Goal: Information Seeking & Learning: Check status

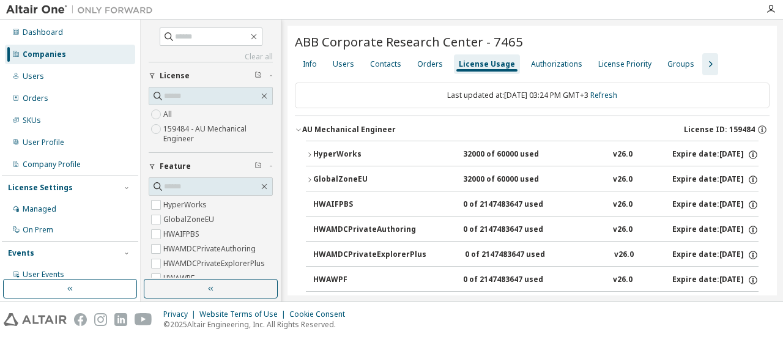
click at [66, 53] on div "Companies" at bounding box center [70, 55] width 130 height 20
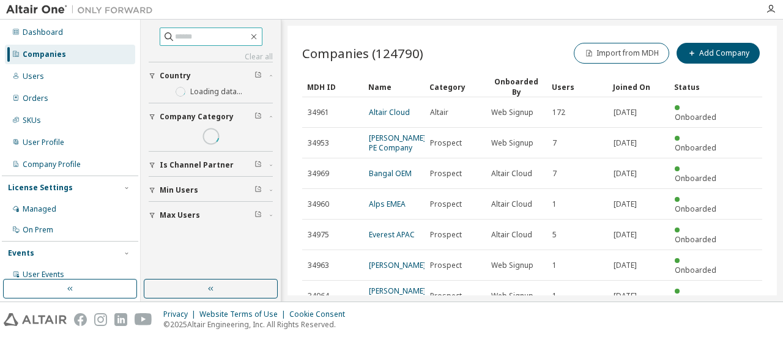
click at [203, 35] on input "text" at bounding box center [211, 37] width 73 height 12
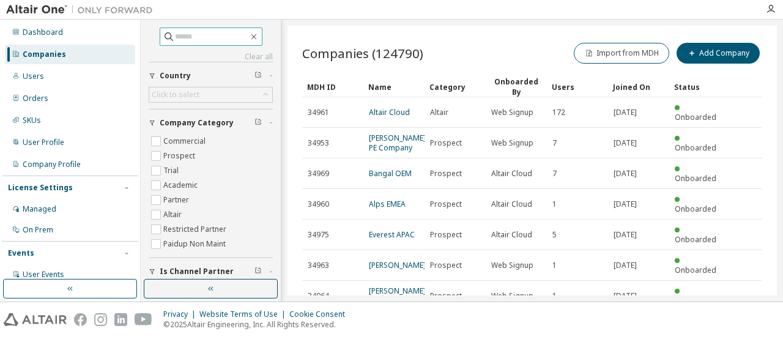
paste input "**********"
type input "**********"
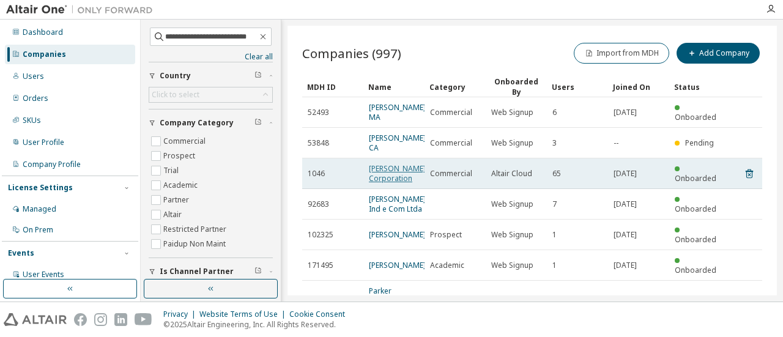
click at [383, 181] on link "[PERSON_NAME] Corporation" at bounding box center [397, 173] width 57 height 20
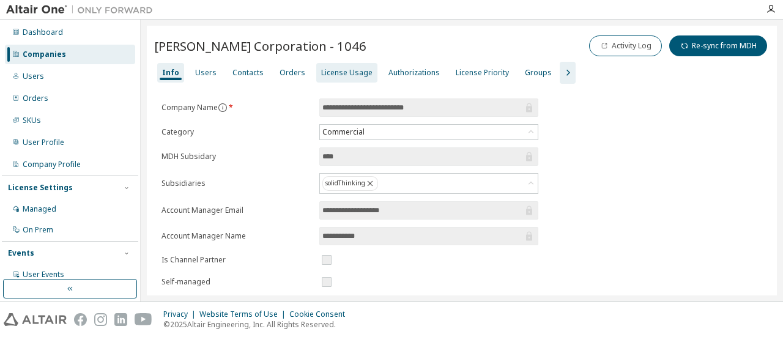
click at [332, 77] on div "License Usage" at bounding box center [346, 73] width 61 height 20
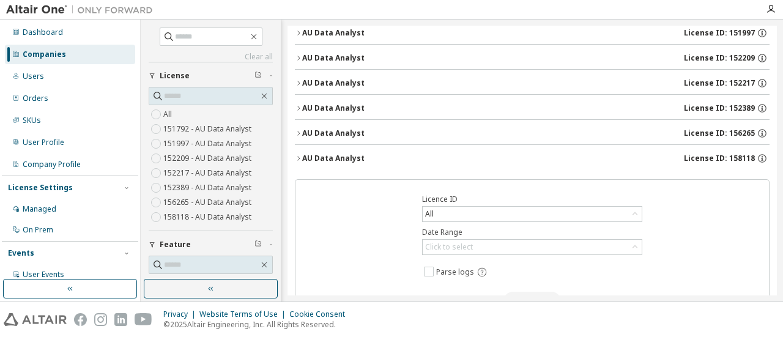
scroll to position [122, 0]
click at [299, 155] on icon "button" at bounding box center [298, 157] width 2 height 4
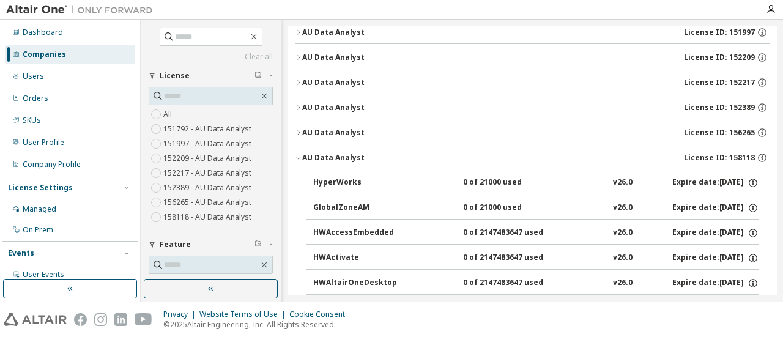
click at [300, 135] on button "AU Data Analyst License ID: 156265" at bounding box center [532, 132] width 475 height 27
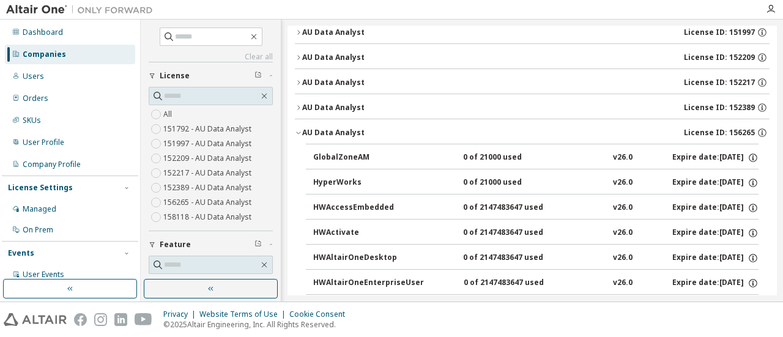
click at [298, 110] on button "AU Data Analyst License ID: 152389" at bounding box center [532, 107] width 475 height 27
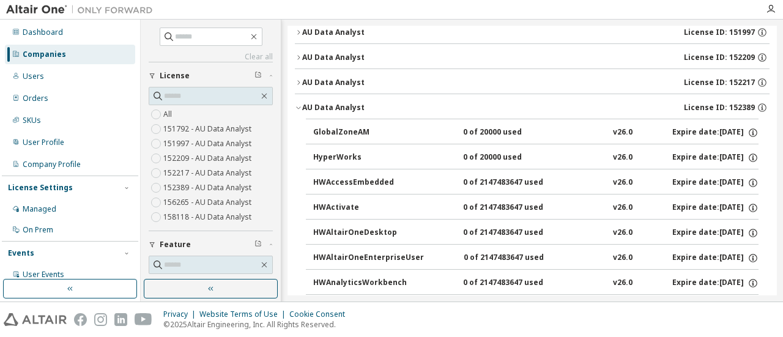
click at [297, 88] on button "AU Data Analyst License ID: 152217" at bounding box center [532, 82] width 475 height 27
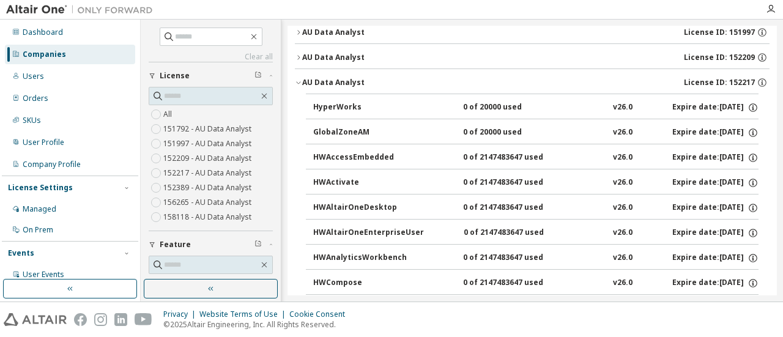
click at [296, 60] on button "AU Data Analyst License ID: 152209" at bounding box center [532, 57] width 475 height 27
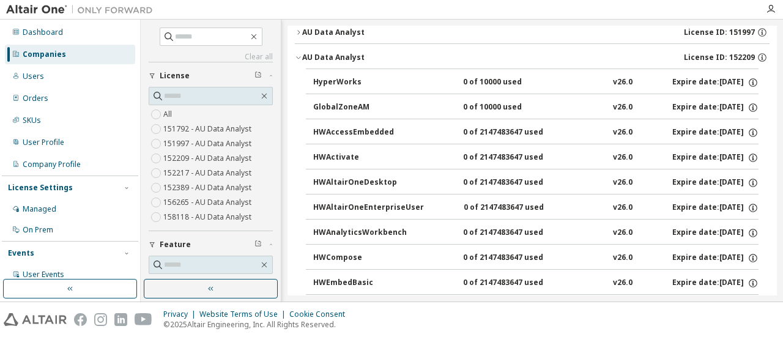
click at [296, 32] on icon "button" at bounding box center [298, 32] width 7 height 7
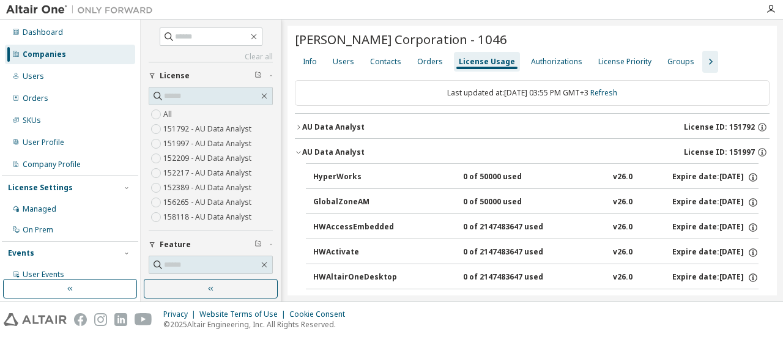
scroll to position [0, 0]
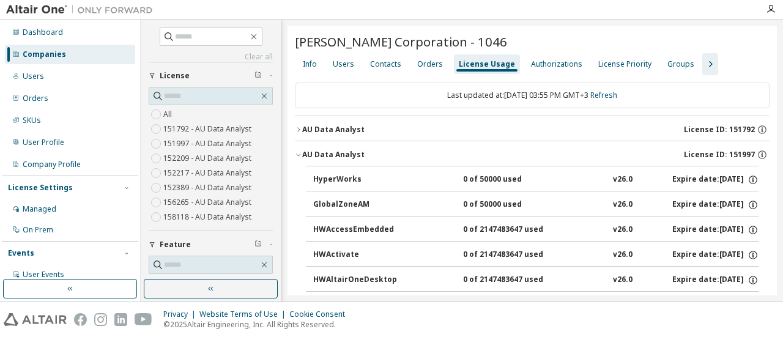
click at [302, 127] on div "AU Data Analyst" at bounding box center [333, 130] width 62 height 10
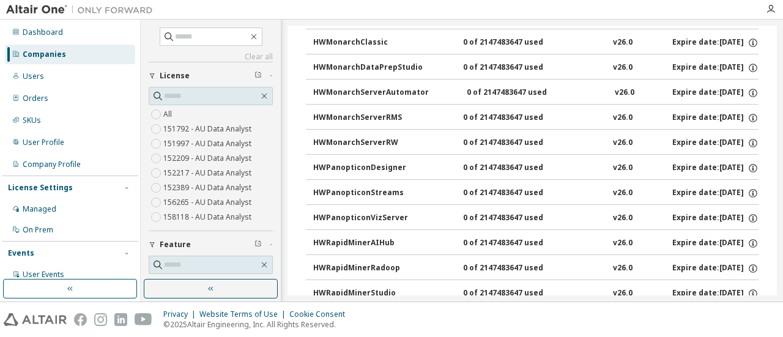
scroll to position [182, 0]
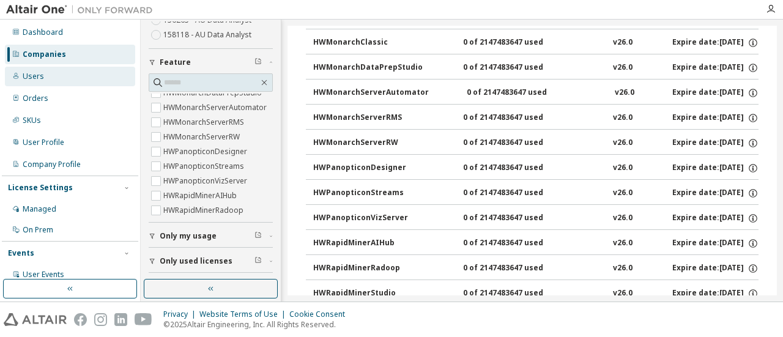
click at [56, 73] on div "Users" at bounding box center [70, 77] width 130 height 20
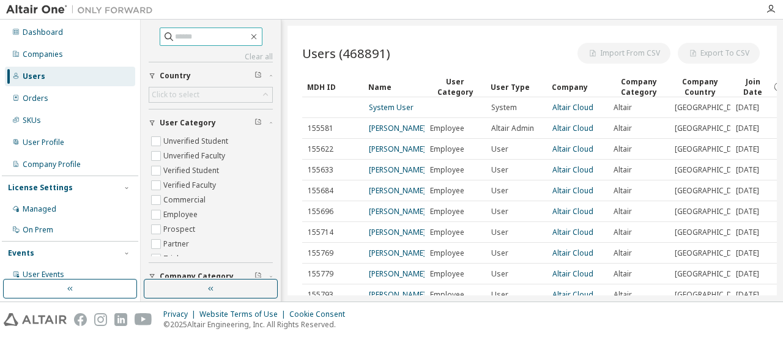
click at [180, 28] on span at bounding box center [211, 37] width 103 height 18
click at [185, 42] on input "text" at bounding box center [211, 37] width 73 height 12
paste input "**********"
type input "**********"
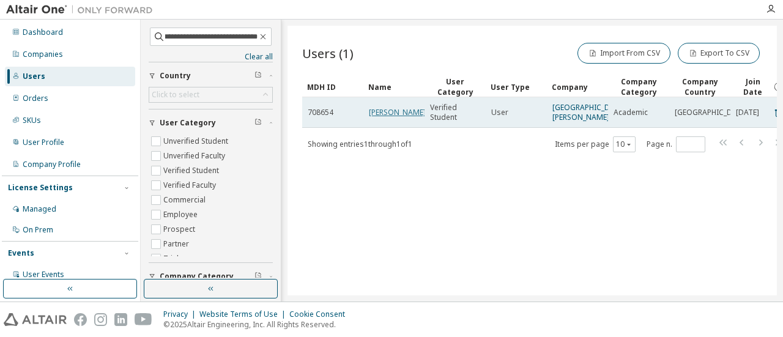
click at [408, 117] on link "[PERSON_NAME]" at bounding box center [397, 112] width 57 height 10
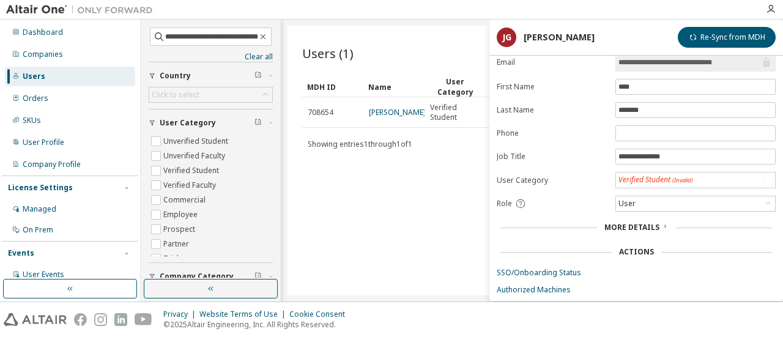
scroll to position [92, 0]
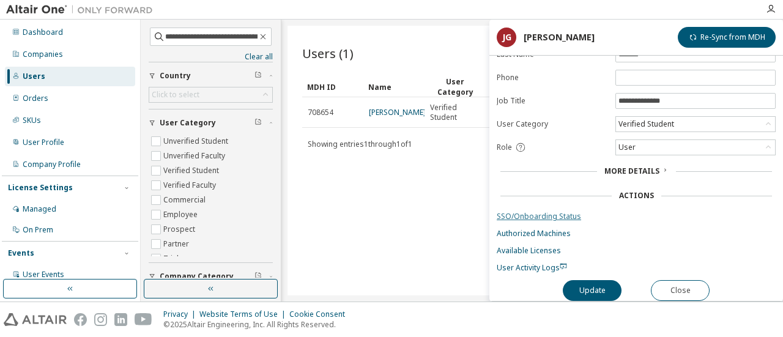
click at [536, 214] on link "SSO/Onboarding Status" at bounding box center [636, 217] width 279 height 10
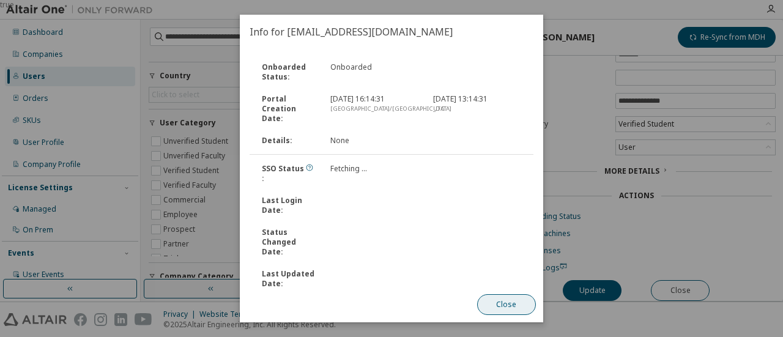
click at [505, 299] on button "Close" at bounding box center [506, 304] width 59 height 21
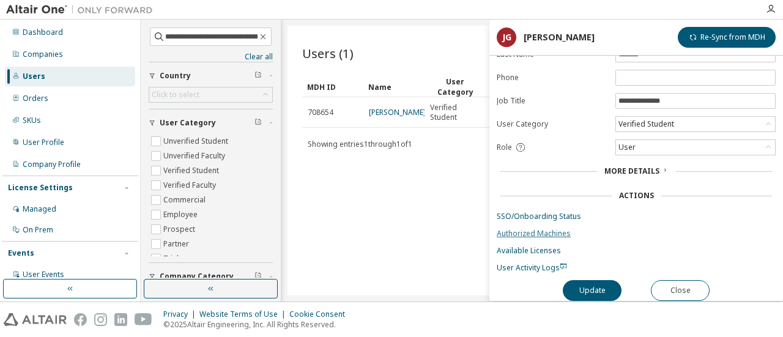
click at [533, 229] on link "Authorized Machines" at bounding box center [636, 234] width 279 height 10
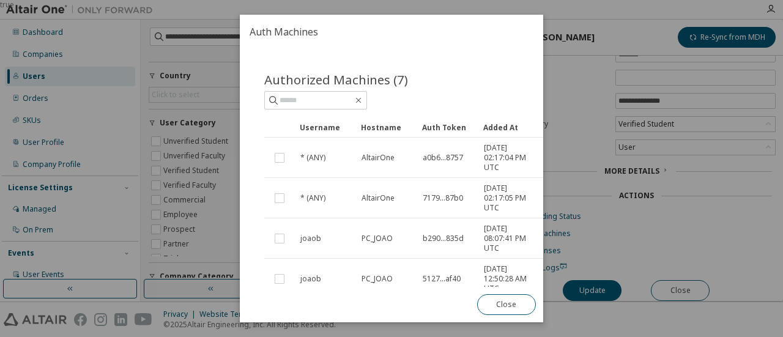
click at [503, 125] on div "Added At" at bounding box center [508, 127] width 51 height 20
click at [504, 304] on button "Close" at bounding box center [506, 304] width 59 height 21
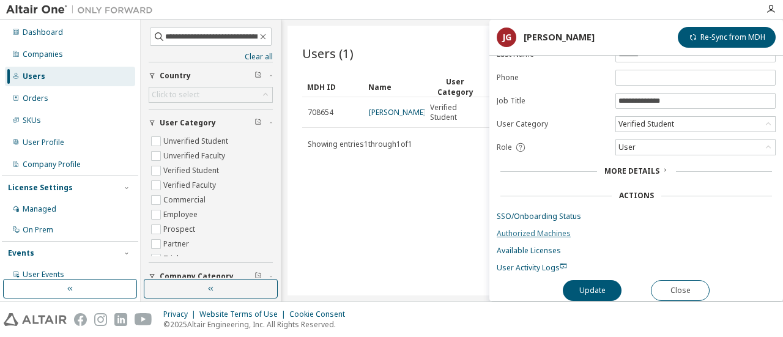
click at [517, 229] on link "Authorized Machines" at bounding box center [636, 234] width 279 height 10
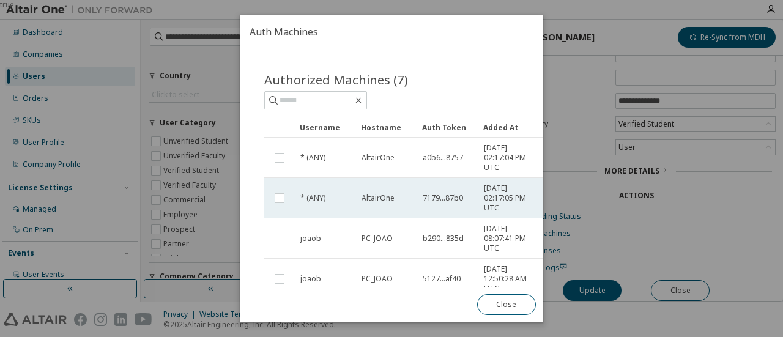
scroll to position [122, 0]
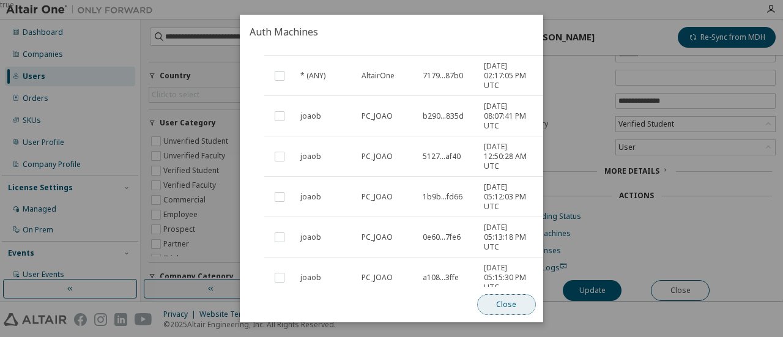
click at [509, 314] on button "Close" at bounding box center [506, 304] width 59 height 21
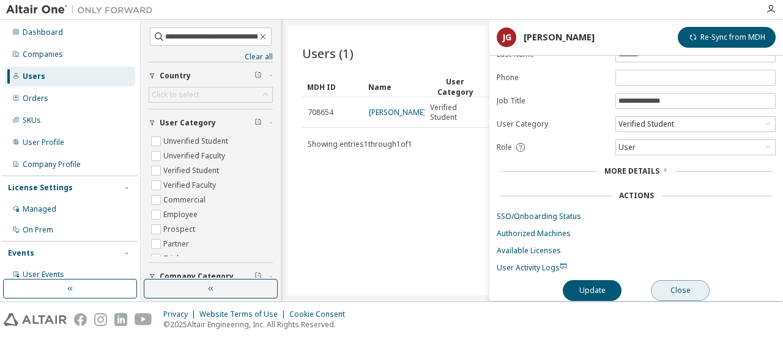
click at [693, 283] on button "Close" at bounding box center [680, 290] width 59 height 21
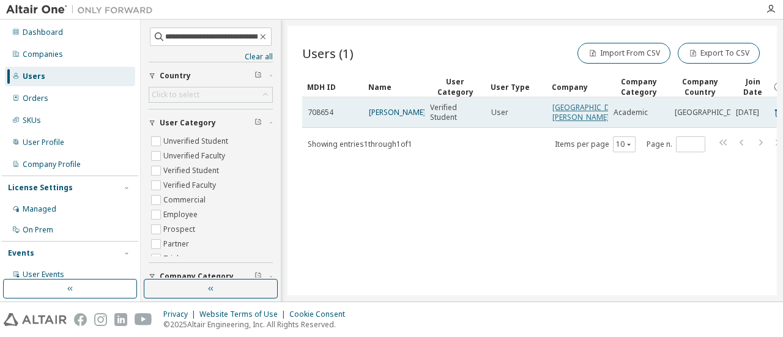
click at [564, 119] on link "[GEOGRAPHIC_DATA][PERSON_NAME]" at bounding box center [589, 112] width 73 height 20
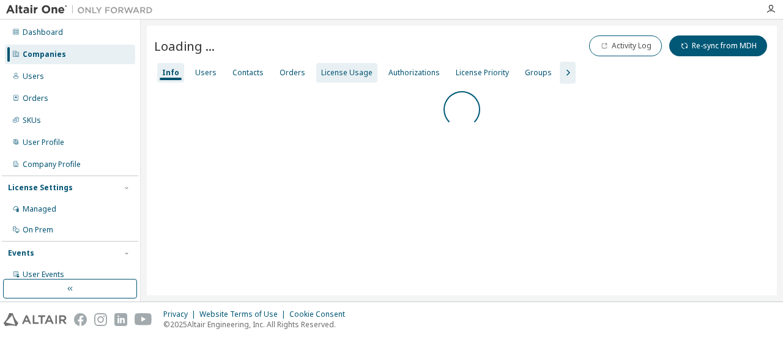
click at [335, 78] on div "License Usage" at bounding box center [346, 73] width 61 height 20
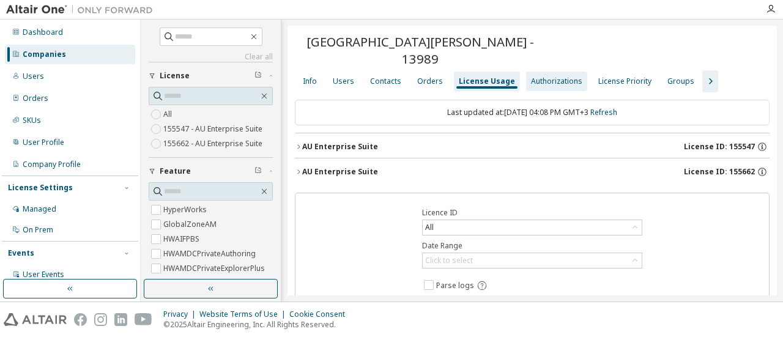
click at [541, 76] on div "Authorizations" at bounding box center [556, 82] width 61 height 20
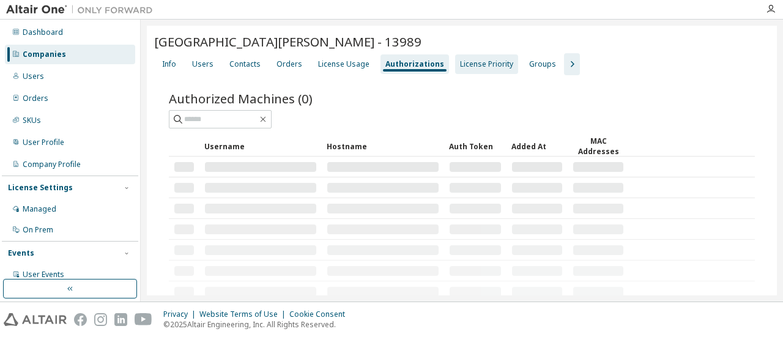
click at [485, 67] on div "License Priority" at bounding box center [486, 64] width 53 height 10
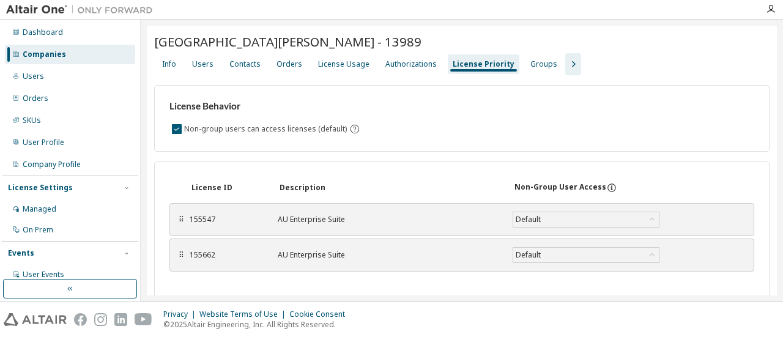
click at [566, 67] on icon "button" at bounding box center [573, 64] width 15 height 15
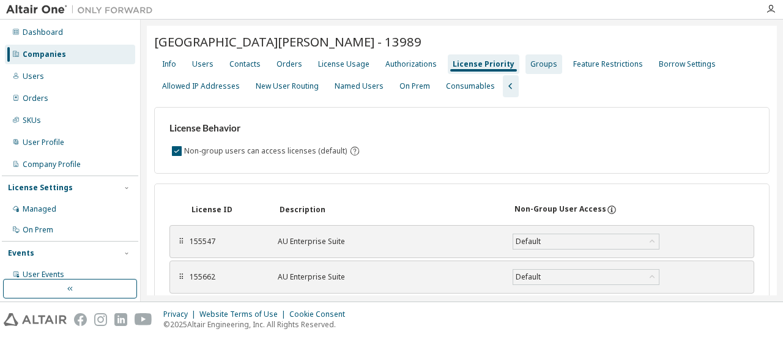
click at [539, 64] on div "Groups" at bounding box center [544, 64] width 27 height 10
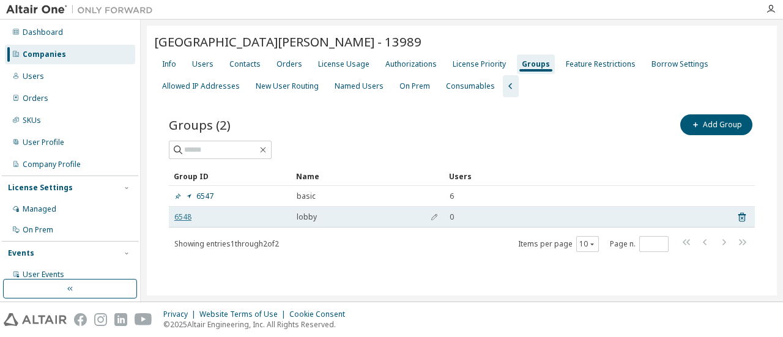
click at [177, 214] on link "6548" at bounding box center [182, 217] width 17 height 10
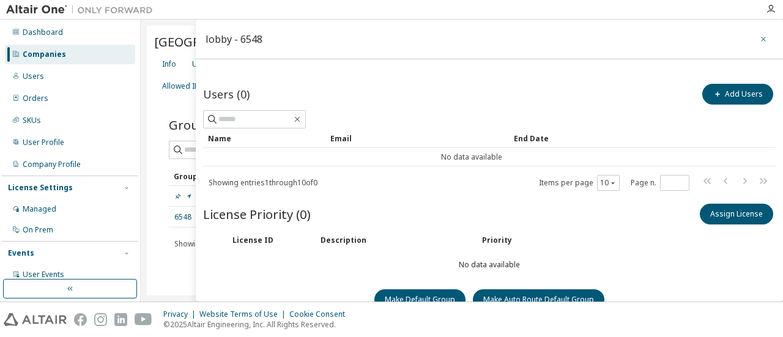
click at [763, 40] on button "button" at bounding box center [764, 39] width 20 height 20
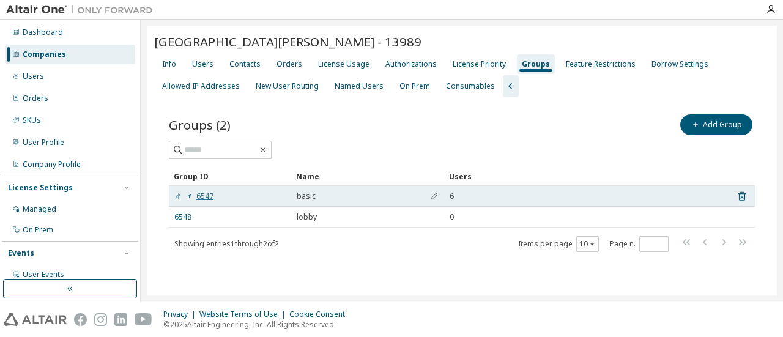
click at [201, 196] on link "6547" at bounding box center [193, 197] width 39 height 10
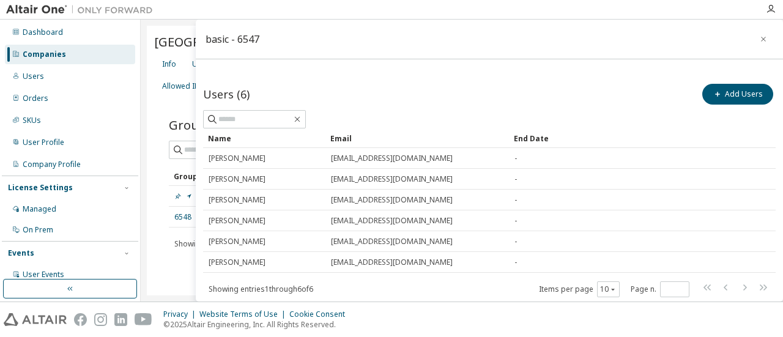
click at [759, 40] on icon "button" at bounding box center [763, 39] width 9 height 10
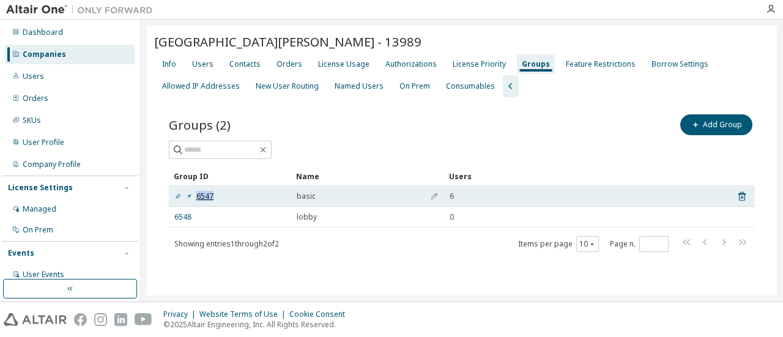
drag, startPoint x: 219, startPoint y: 196, endPoint x: 182, endPoint y: 192, distance: 37.0
click at [182, 192] on div "6547" at bounding box center [229, 197] width 111 height 10
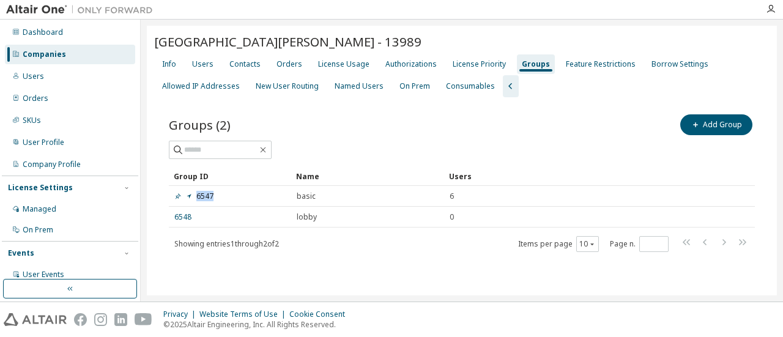
copy link "6547"
click at [197, 67] on div "Users" at bounding box center [202, 64] width 21 height 10
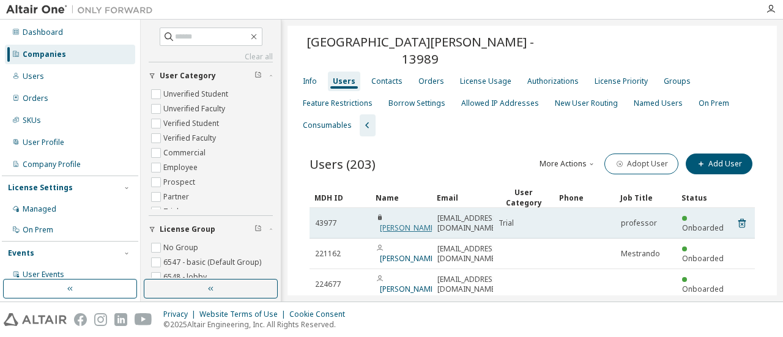
drag, startPoint x: 414, startPoint y: 231, endPoint x: 390, endPoint y: 215, distance: 28.7
click at [390, 215] on span "[PERSON_NAME]" at bounding box center [406, 224] width 61 height 20
copy link "[PERSON_NAME]"
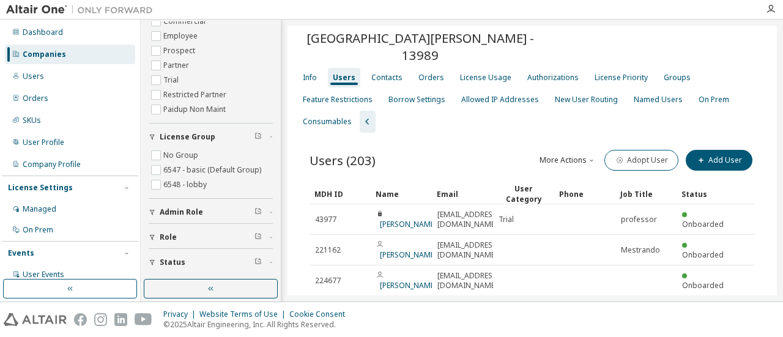
click at [201, 210] on span "Admin Role" at bounding box center [181, 212] width 43 height 10
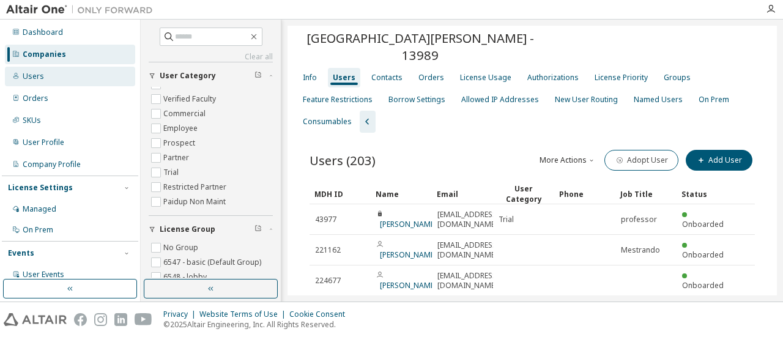
click at [75, 75] on div "Users" at bounding box center [70, 77] width 130 height 20
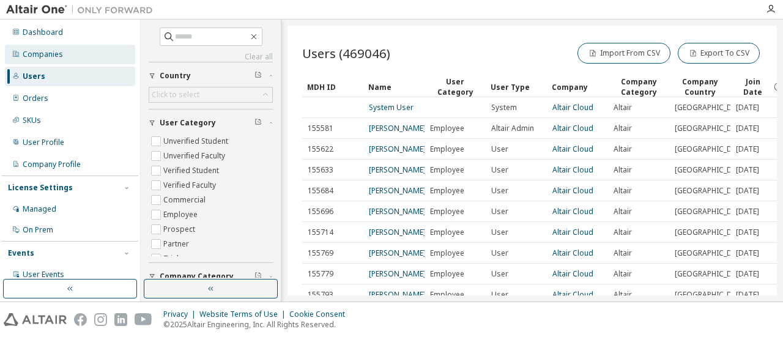
click at [65, 54] on div "Companies" at bounding box center [70, 55] width 130 height 20
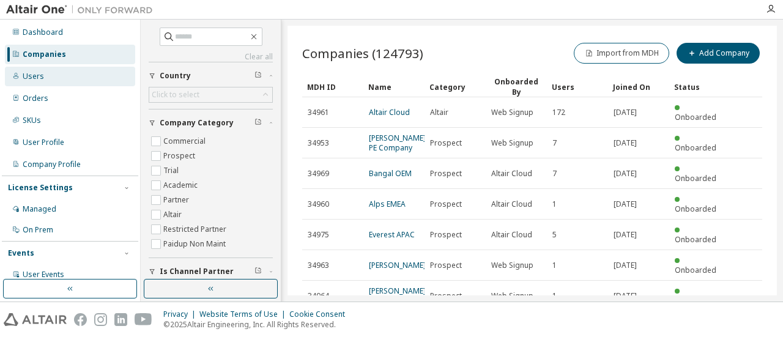
click at [61, 73] on div "Users" at bounding box center [70, 77] width 130 height 20
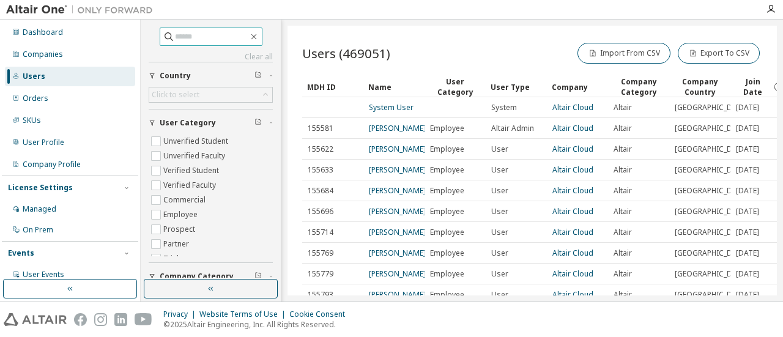
click at [229, 32] on input "text" at bounding box center [211, 37] width 73 height 12
paste input "**********"
type input "**********"
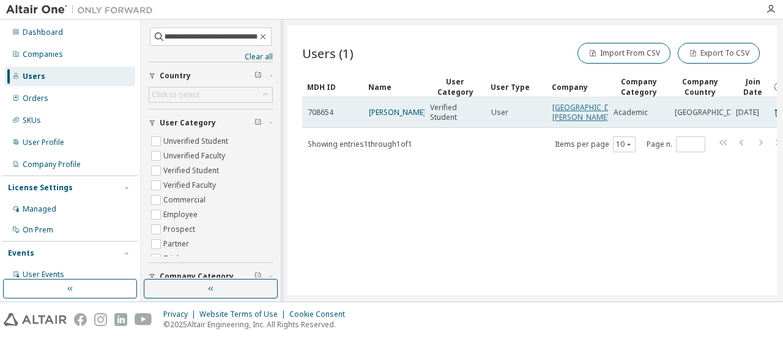
click at [575, 121] on link "[GEOGRAPHIC_DATA][PERSON_NAME]" at bounding box center [589, 112] width 73 height 20
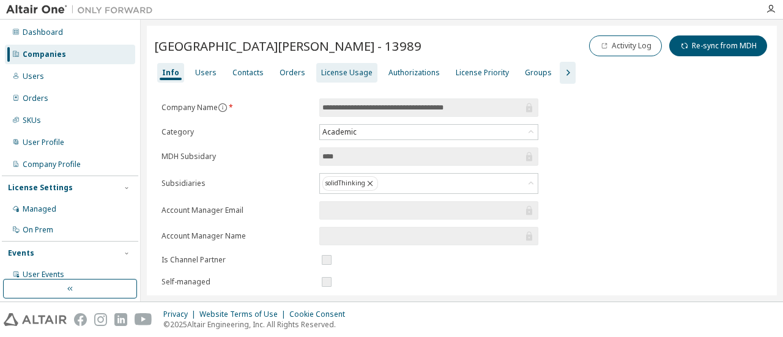
click at [341, 71] on div "License Usage" at bounding box center [346, 73] width 51 height 10
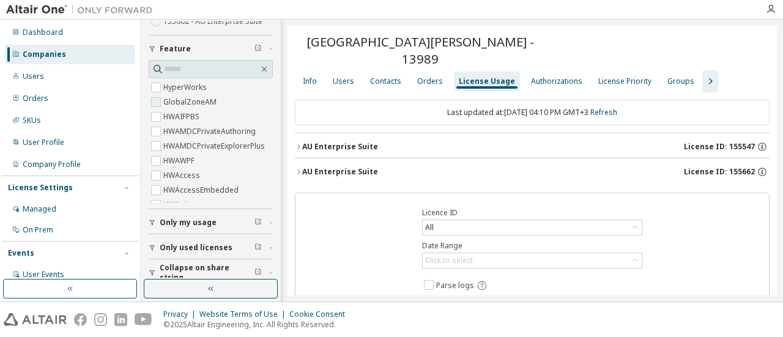
scroll to position [61, 0]
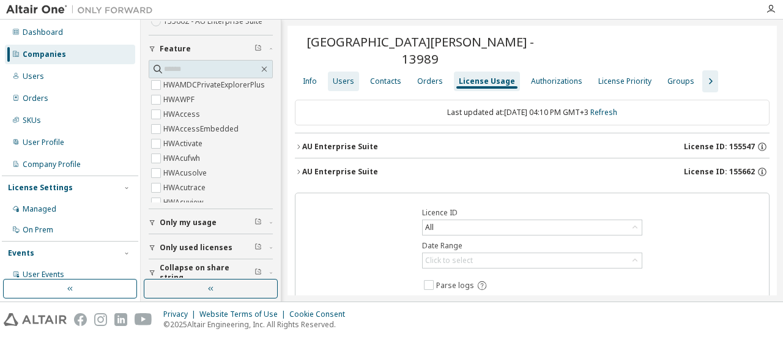
click at [344, 83] on div "Users" at bounding box center [343, 81] width 21 height 10
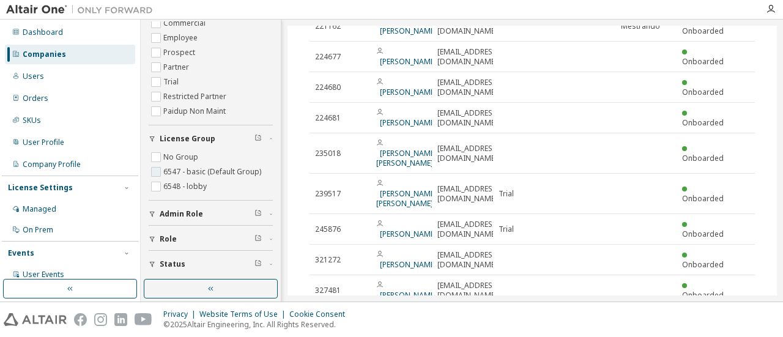
scroll to position [92, 0]
click at [195, 238] on div "Role" at bounding box center [215, 238] width 110 height 10
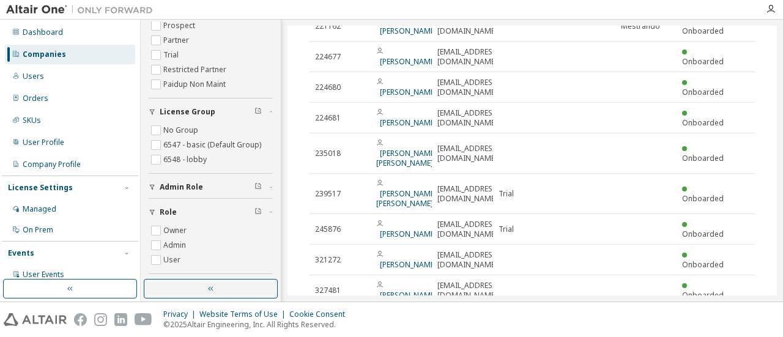
scroll to position [143, 0]
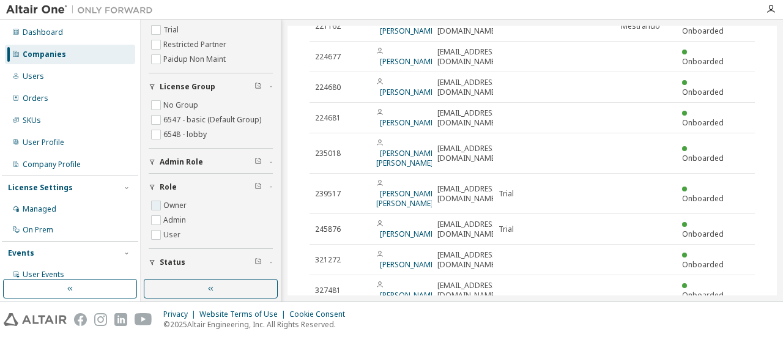
click at [173, 204] on label "Owner" at bounding box center [176, 205] width 26 height 15
click at [163, 216] on label "Admin" at bounding box center [175, 220] width 25 height 15
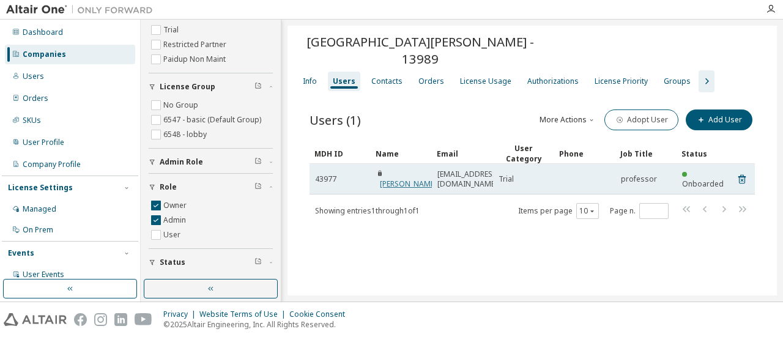
drag, startPoint x: 406, startPoint y: 184, endPoint x: 390, endPoint y: 173, distance: 19.7
click at [390, 173] on span "[PERSON_NAME]" at bounding box center [406, 180] width 61 height 20
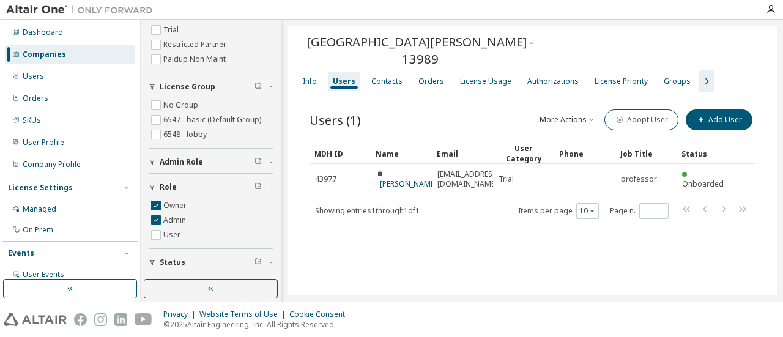
copy link "[PERSON_NAME]"
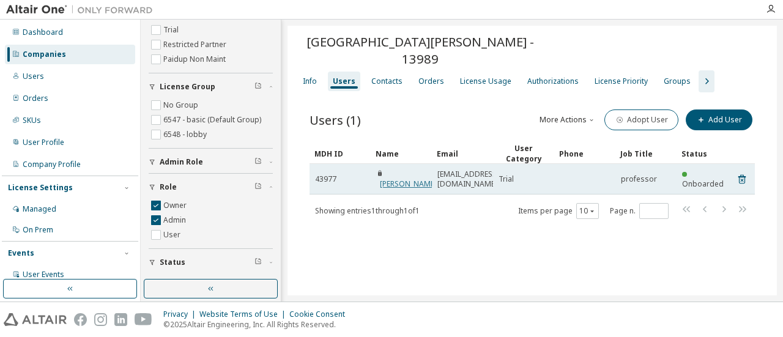
click at [383, 187] on link "[PERSON_NAME]" at bounding box center [408, 184] width 57 height 10
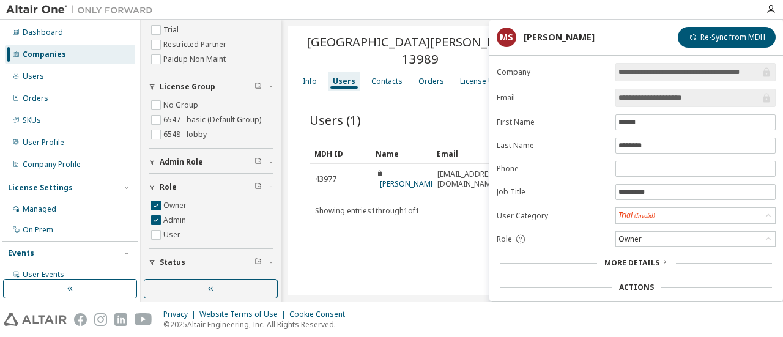
drag, startPoint x: 686, startPoint y: 95, endPoint x: 616, endPoint y: 96, distance: 69.8
click at [616, 96] on span "**********" at bounding box center [696, 98] width 160 height 18
click at [408, 254] on div "[GEOGRAPHIC_DATA][PERSON_NAME] - 13989 Clear Load Save Save As Field Operator V…" at bounding box center [533, 161] width 490 height 270
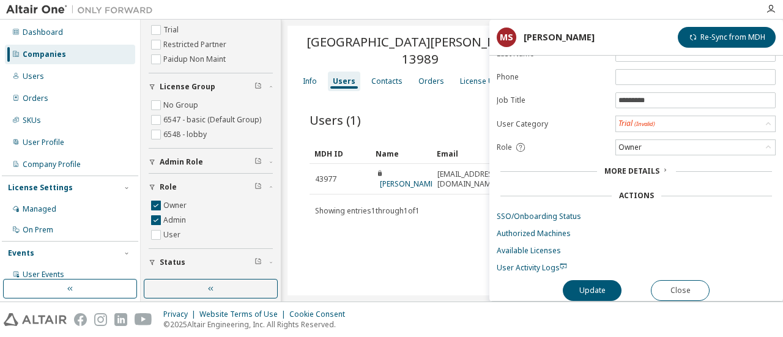
click at [537, 217] on form "**********" at bounding box center [636, 122] width 279 height 302
click at [537, 214] on link "SSO/Onboarding Status" at bounding box center [636, 217] width 279 height 10
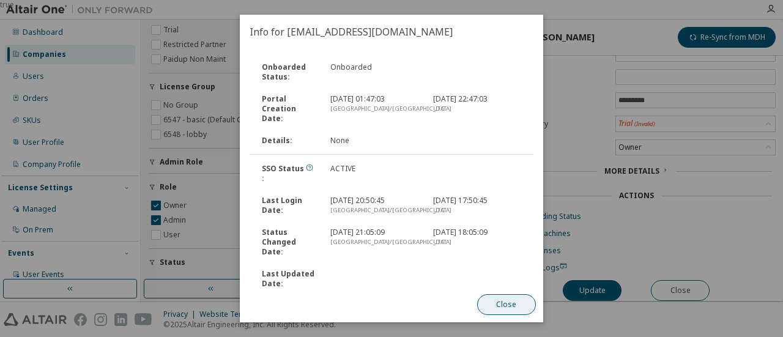
click at [490, 301] on button "Close" at bounding box center [506, 304] width 59 height 21
